Goal: Entertainment & Leisure: Consume media (video, audio)

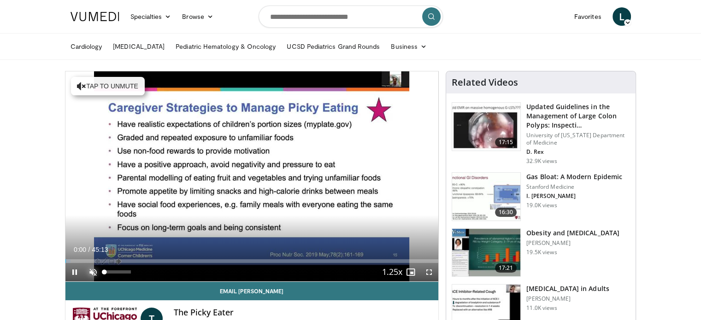
click at [89, 270] on span "Video Player" at bounding box center [93, 272] width 18 height 18
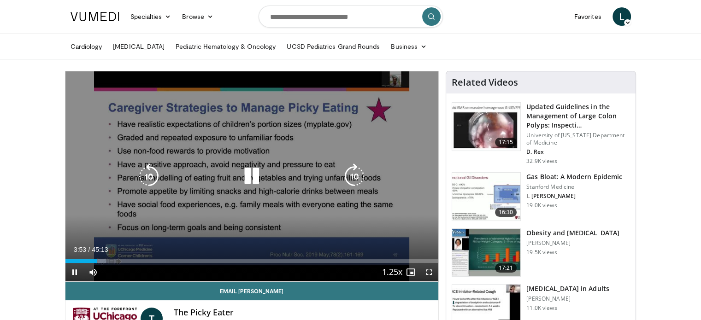
click at [256, 176] on icon "Video Player" at bounding box center [252, 177] width 26 height 26
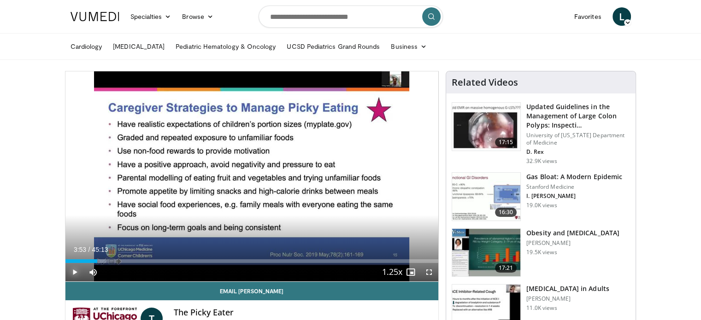
click at [74, 273] on span "Video Player" at bounding box center [74, 272] width 18 height 18
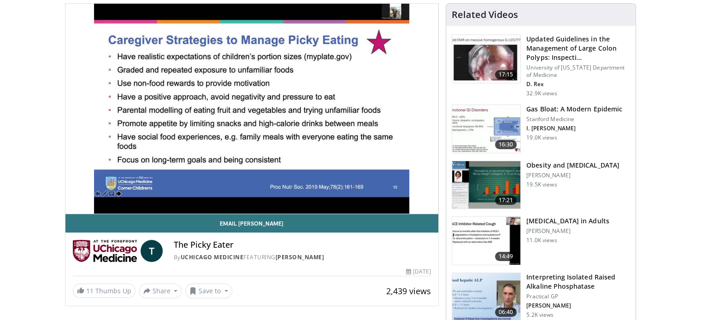
scroll to position [18, 0]
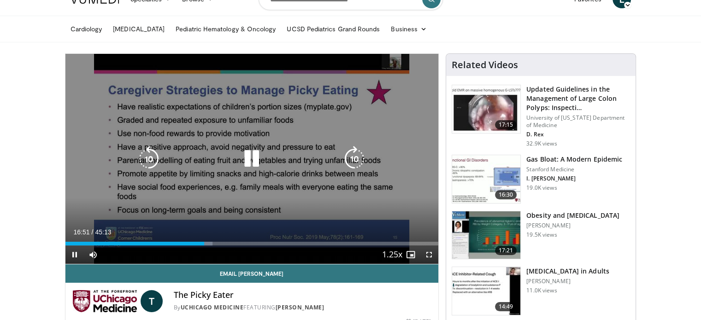
click at [247, 157] on icon "Video Player" at bounding box center [252, 159] width 26 height 26
click at [250, 156] on icon "Video Player" at bounding box center [252, 159] width 26 height 26
click at [253, 155] on icon "Video Player" at bounding box center [252, 159] width 26 height 26
